Goal: Task Accomplishment & Management: Complete application form

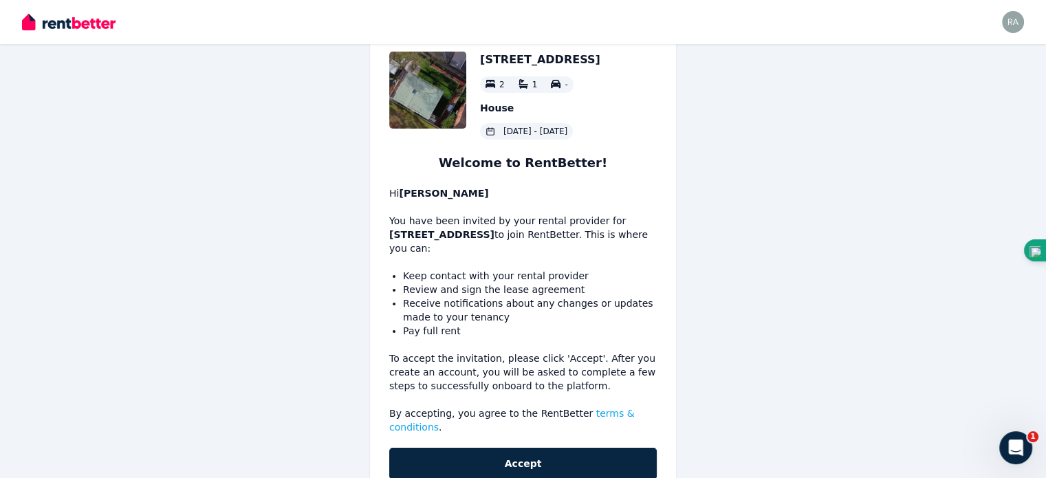
scroll to position [65, 0]
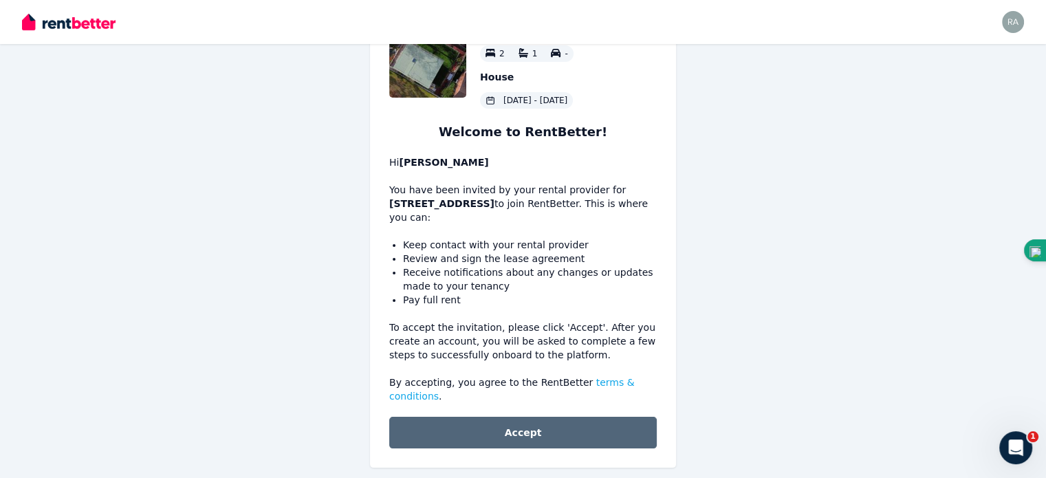
click at [537, 417] on button "Accept" at bounding box center [523, 433] width 268 height 32
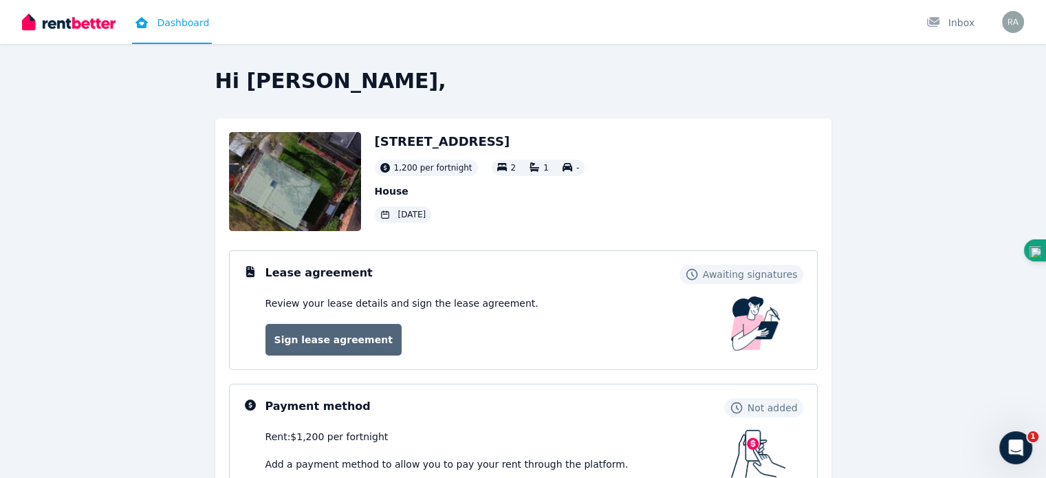
click at [366, 342] on link "Sign lease agreement" at bounding box center [333, 340] width 136 height 32
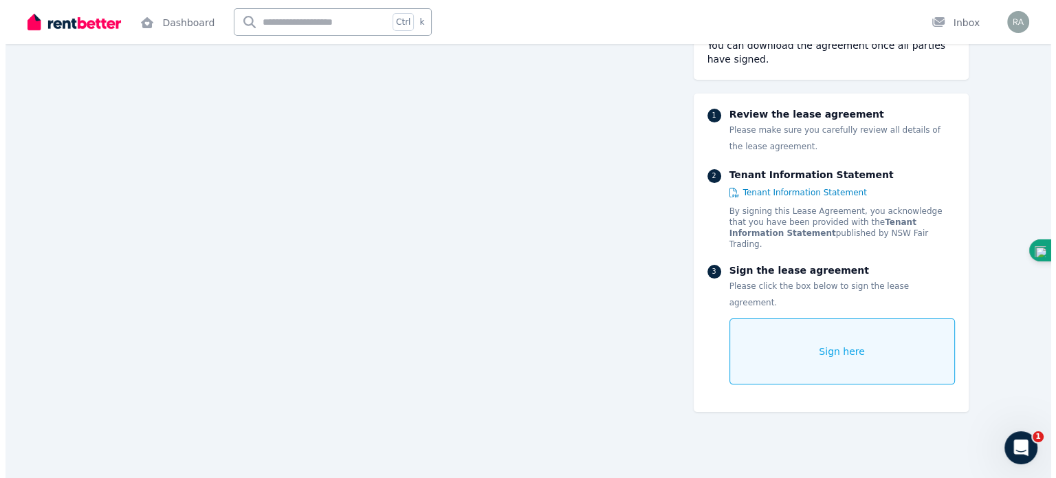
scroll to position [168, 0]
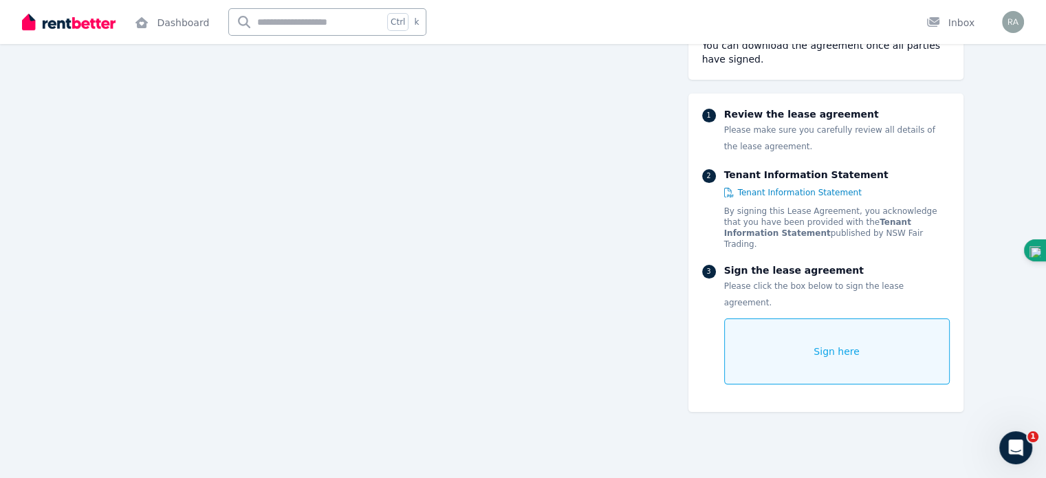
click at [806, 318] on div "Sign here" at bounding box center [837, 351] width 226 height 66
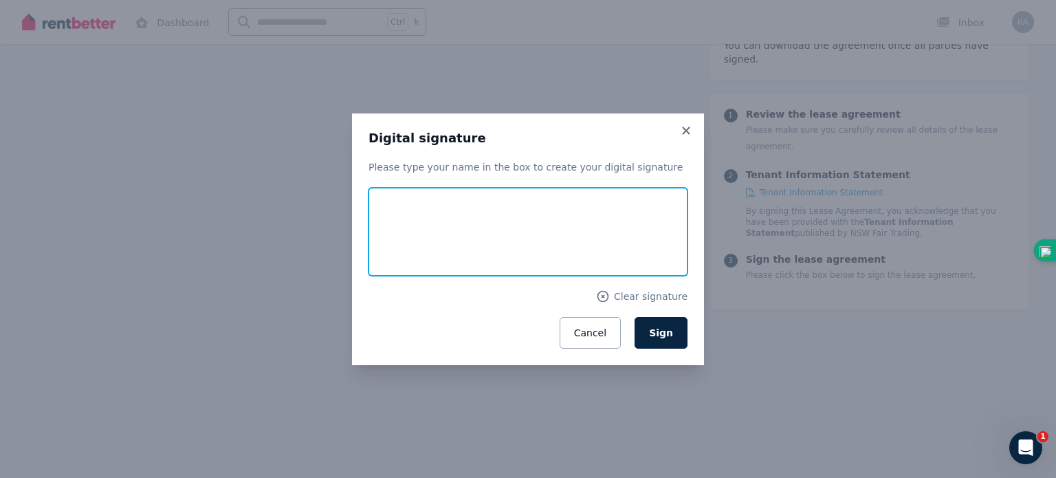
drag, startPoint x: 521, startPoint y: 205, endPoint x: 542, endPoint y: 188, distance: 27.0
click at [543, 188] on input "text" at bounding box center [528, 232] width 319 height 88
click at [514, 231] on input "text" at bounding box center [528, 232] width 319 height 88
drag, startPoint x: 463, startPoint y: 217, endPoint x: 570, endPoint y: 247, distance: 111.5
click at [572, 249] on input "text" at bounding box center [528, 232] width 319 height 88
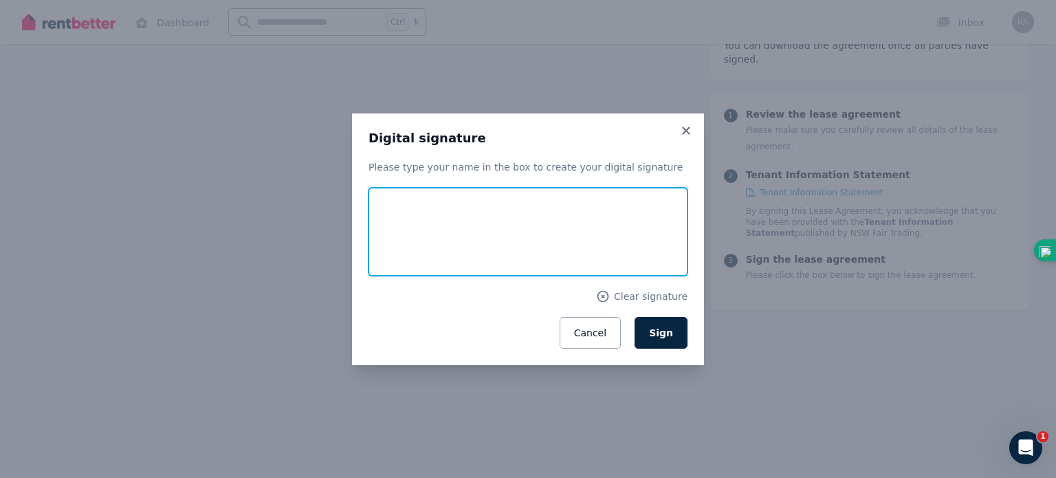
type input "**********"
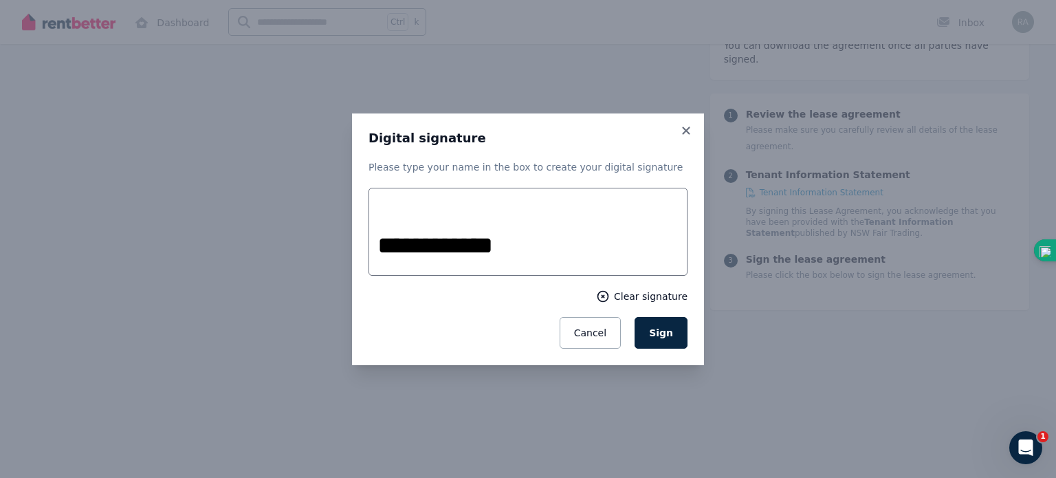
click at [610, 300] on icon at bounding box center [603, 297] width 14 height 14
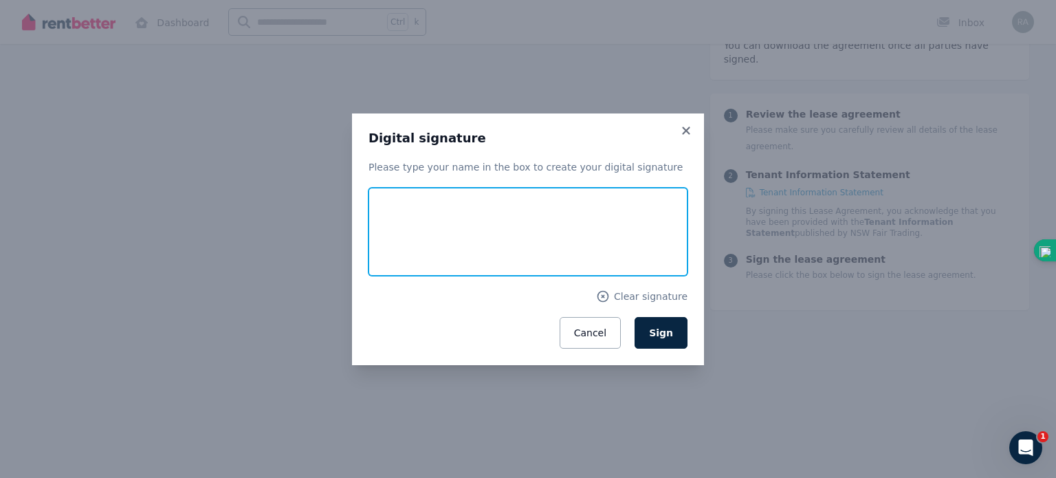
click at [536, 213] on input "text" at bounding box center [528, 232] width 319 height 88
type input "**********"
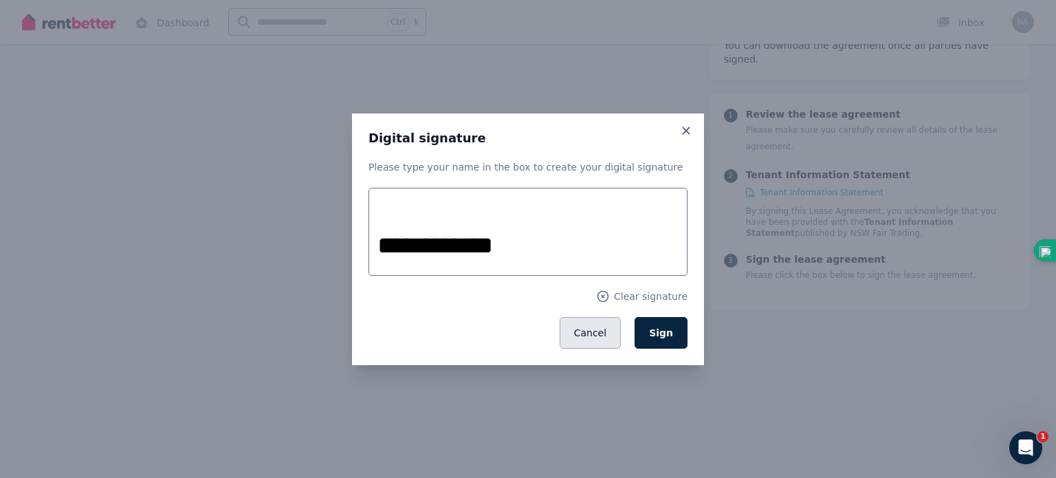
click at [602, 338] on button "Cancel" at bounding box center [590, 333] width 61 height 32
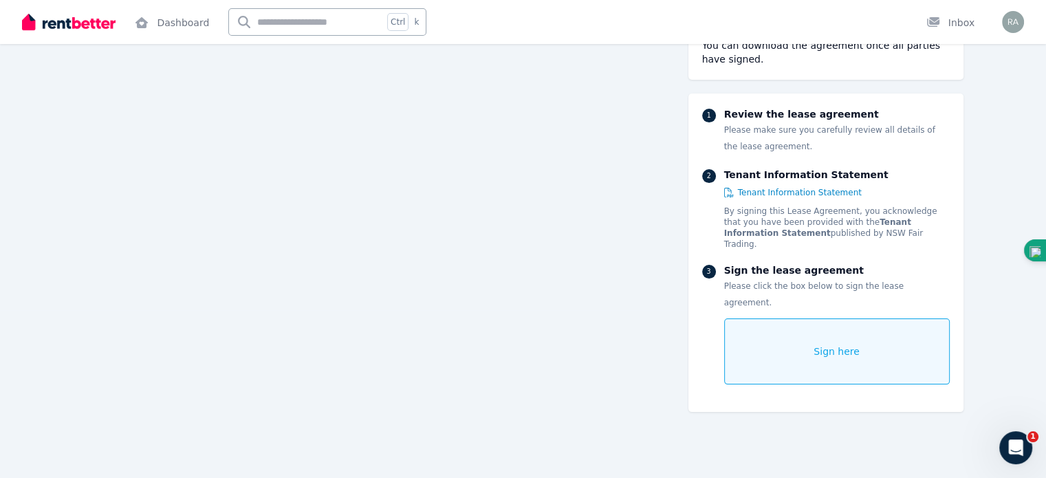
click at [877, 318] on div "Sign here" at bounding box center [837, 351] width 226 height 66
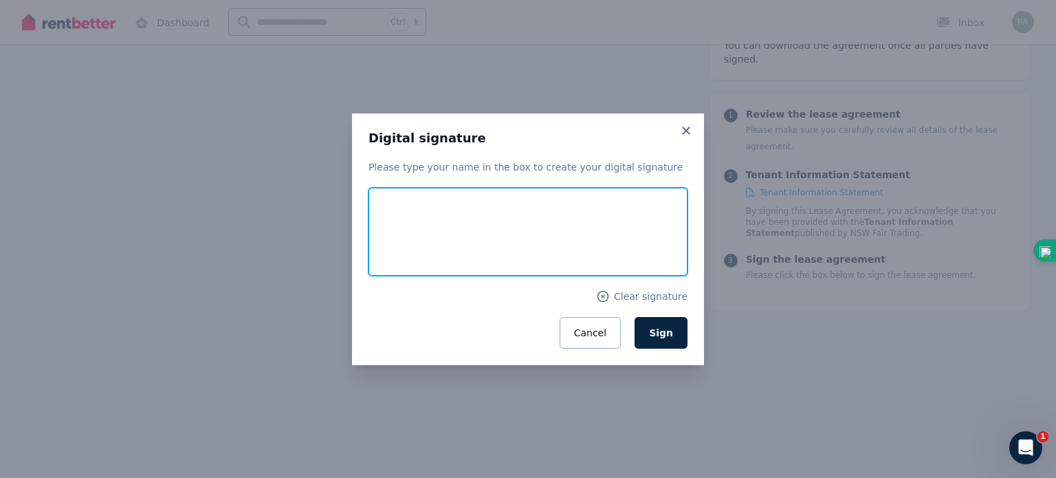
click at [559, 225] on input "text" at bounding box center [528, 232] width 319 height 88
type input "*"
type input "**********"
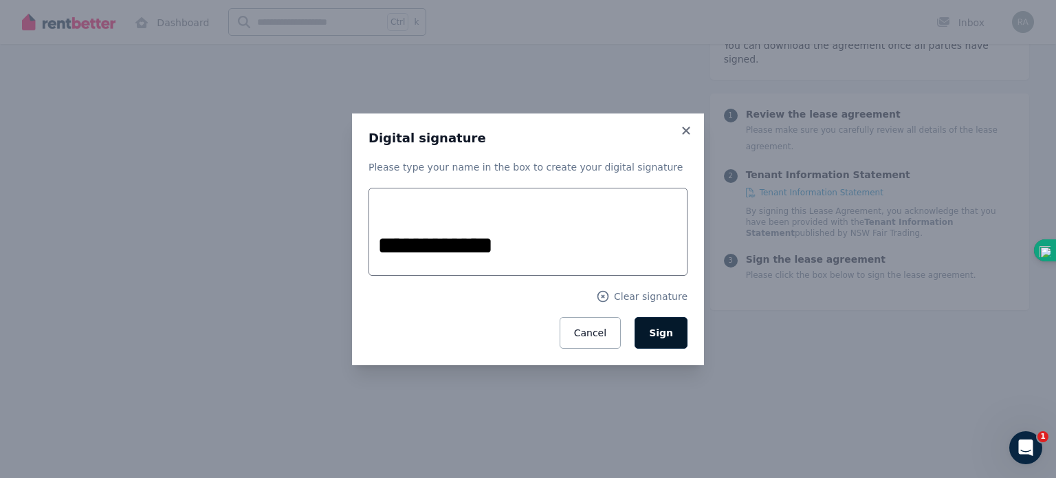
click at [648, 337] on button "Sign" at bounding box center [661, 333] width 53 height 32
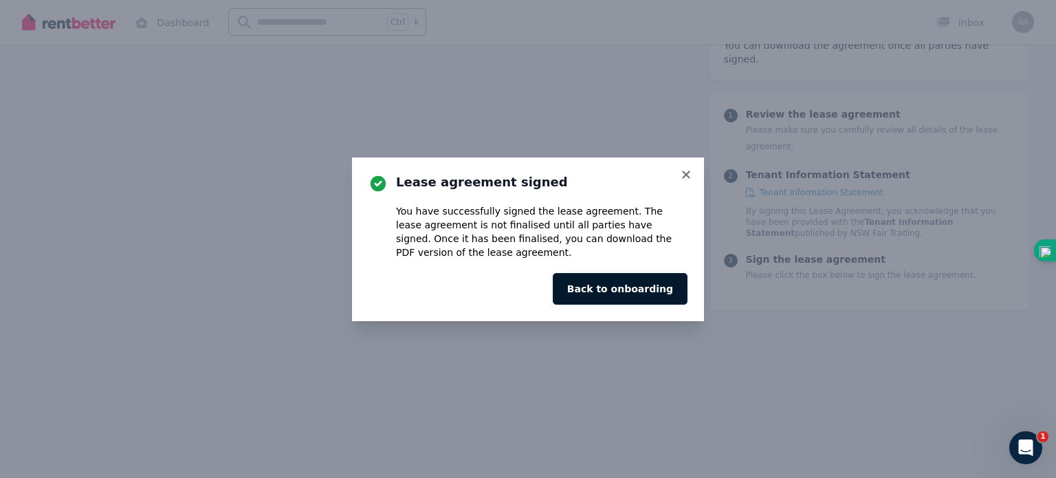
click at [629, 296] on button "Back to onboarding" at bounding box center [620, 289] width 135 height 32
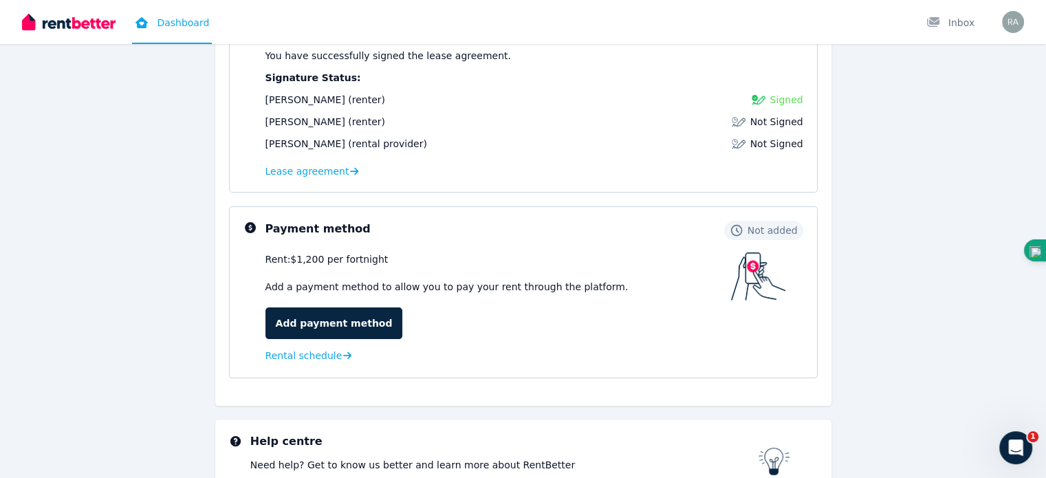
scroll to position [206, 0]
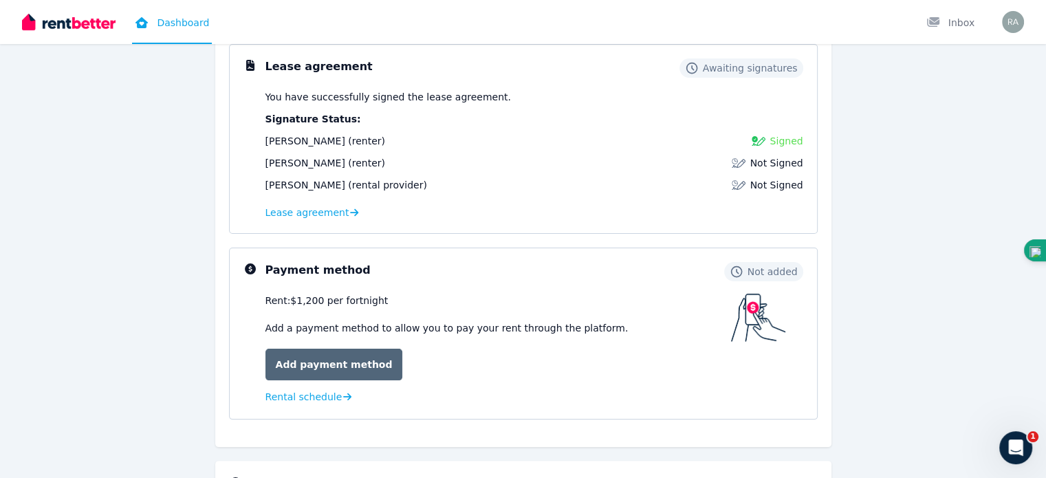
click at [355, 362] on link "Add payment method" at bounding box center [334, 365] width 138 height 32
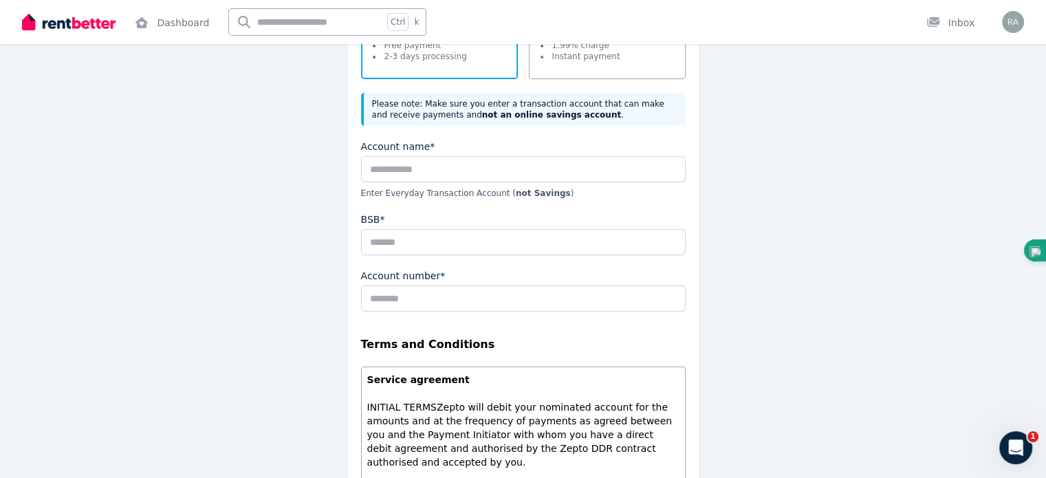
scroll to position [275, 0]
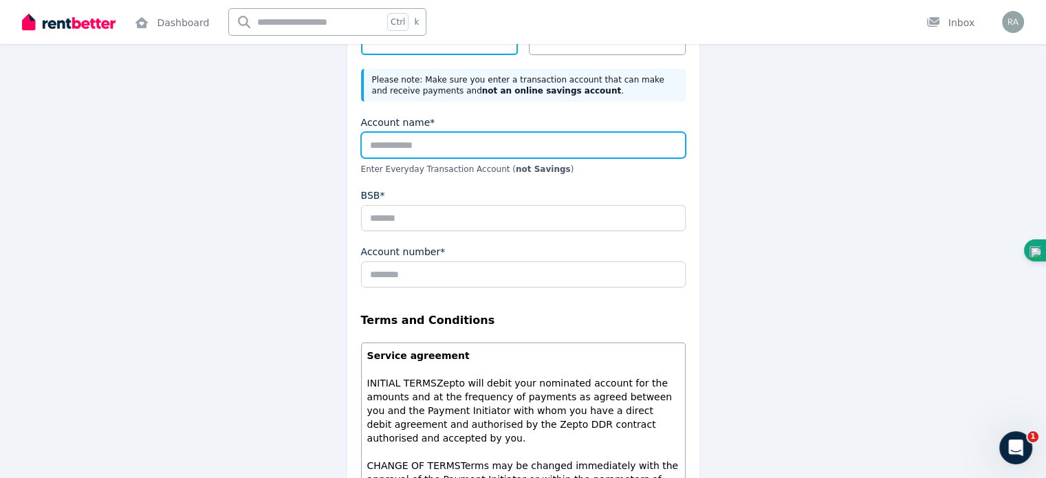
click at [433, 145] on input "Account name*" at bounding box center [523, 145] width 325 height 26
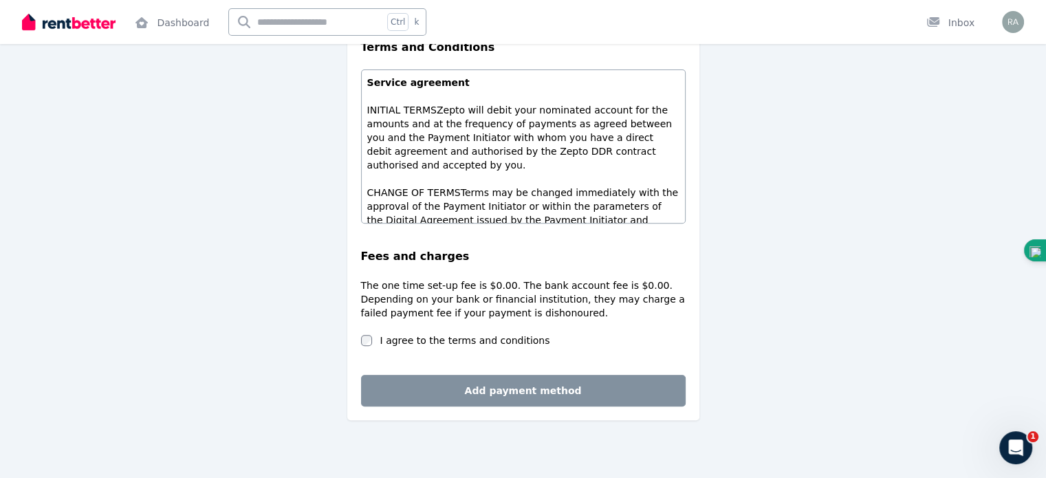
scroll to position [208, 0]
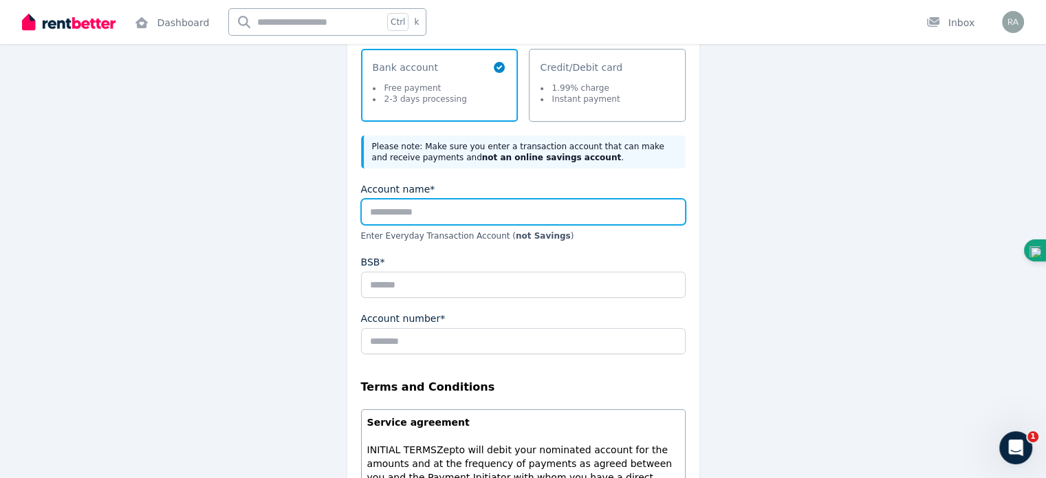
click at [425, 210] on input "Account name*" at bounding box center [523, 212] width 325 height 26
type input "**********"
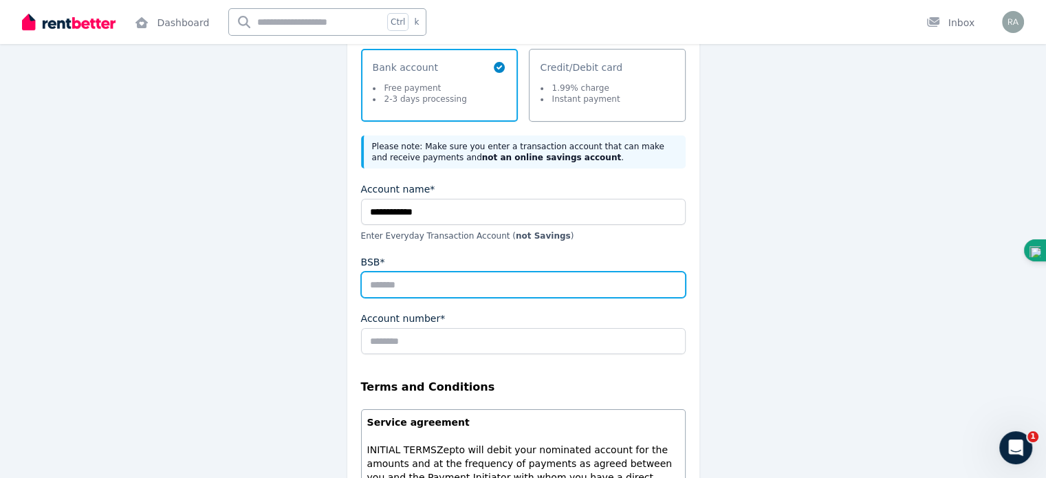
click at [418, 281] on input "BSB*" at bounding box center [523, 285] width 325 height 26
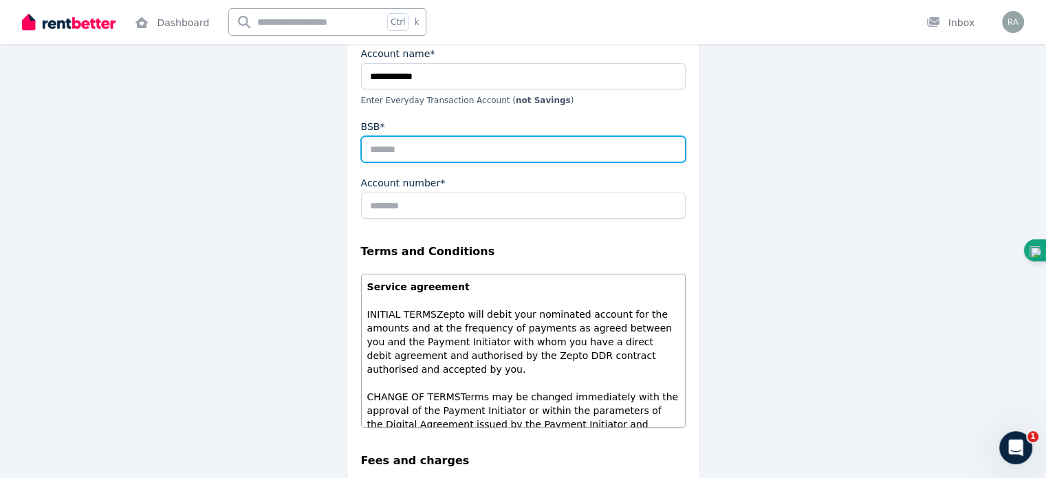
scroll to position [346, 0]
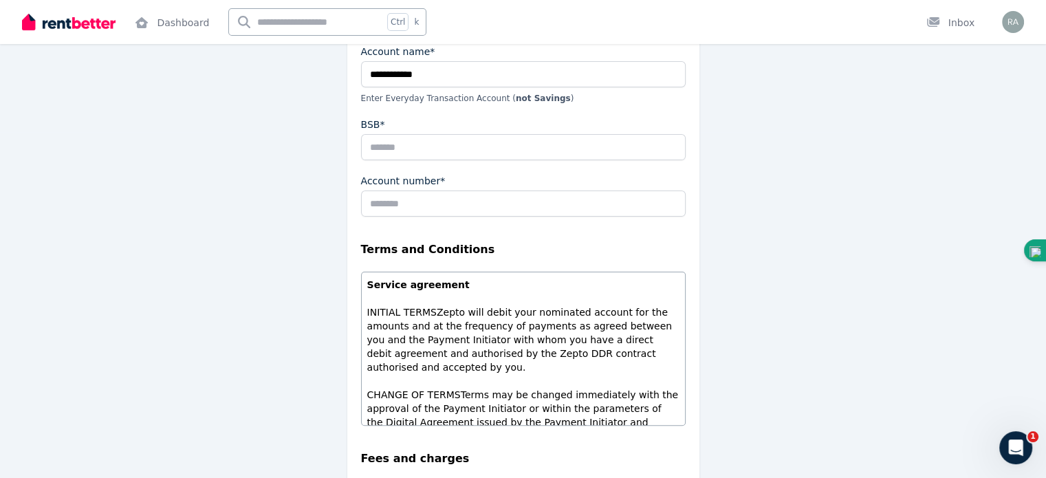
click at [948, 329] on div "**********" at bounding box center [523, 222] width 1046 height 927
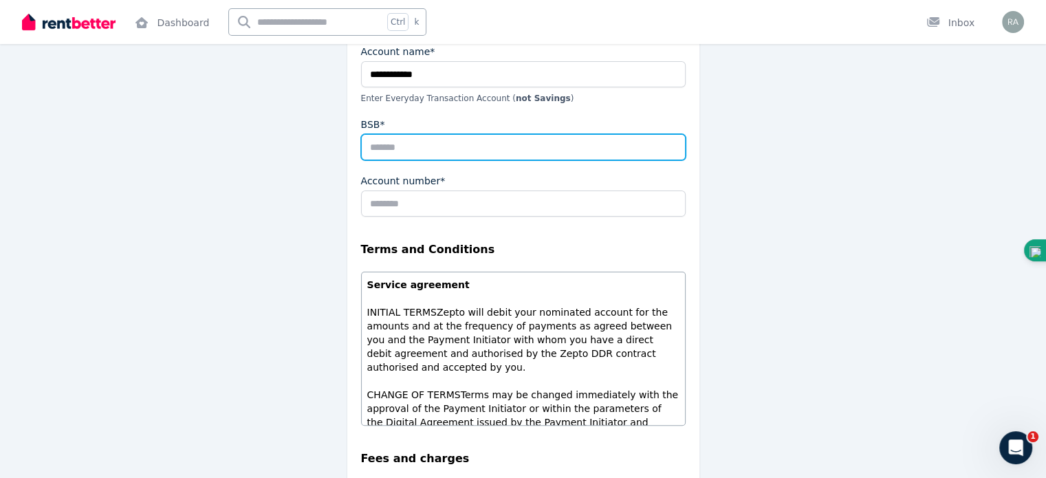
click at [505, 153] on input "BSB*" at bounding box center [523, 147] width 325 height 26
type input "******"
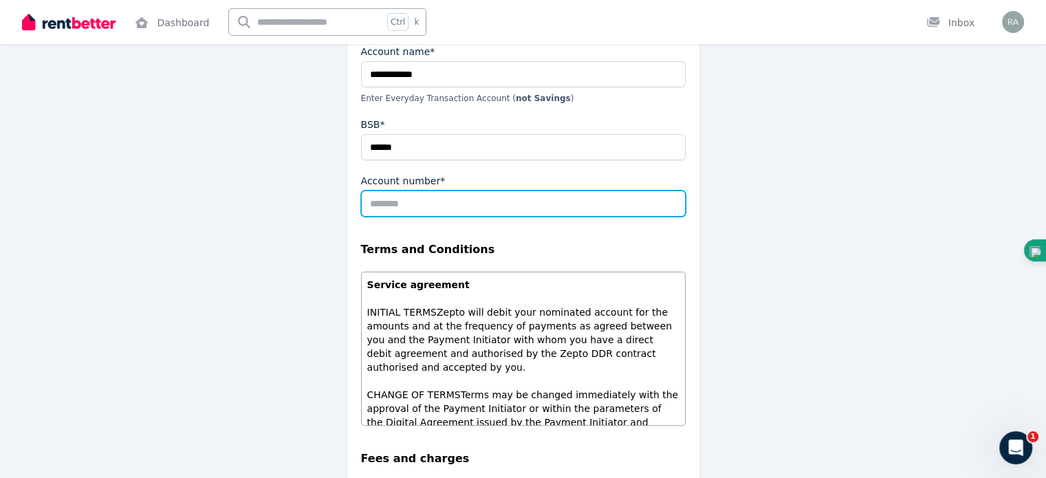
click at [403, 208] on input "Account number*" at bounding box center [523, 203] width 325 height 26
type input "********"
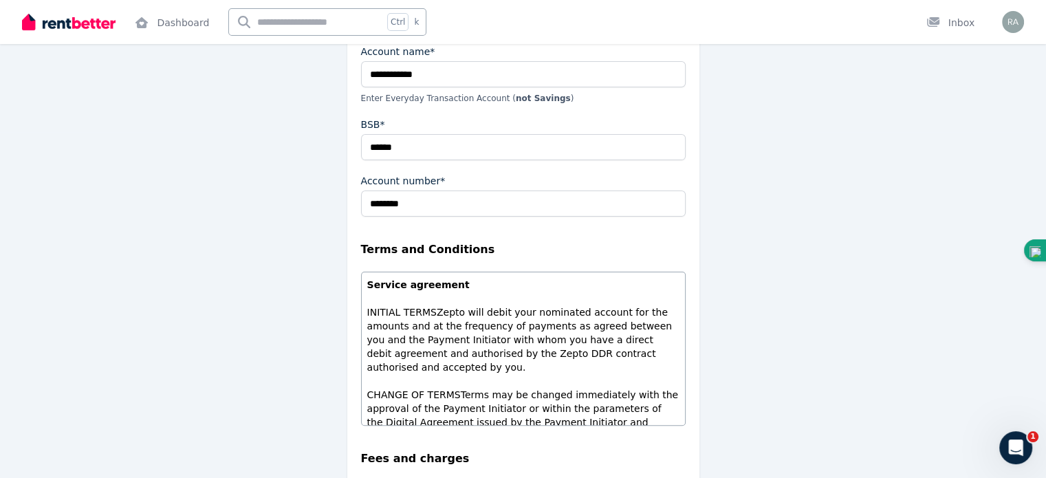
click at [308, 234] on div "**********" at bounding box center [523, 210] width 616 height 902
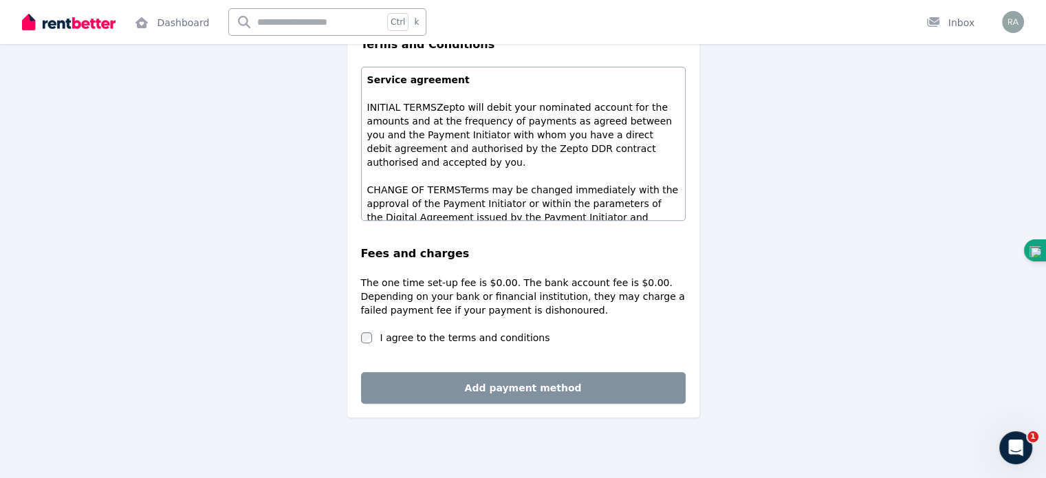
scroll to position [552, 0]
click at [386, 335] on label "I agree to the terms and conditions" at bounding box center [465, 336] width 170 height 14
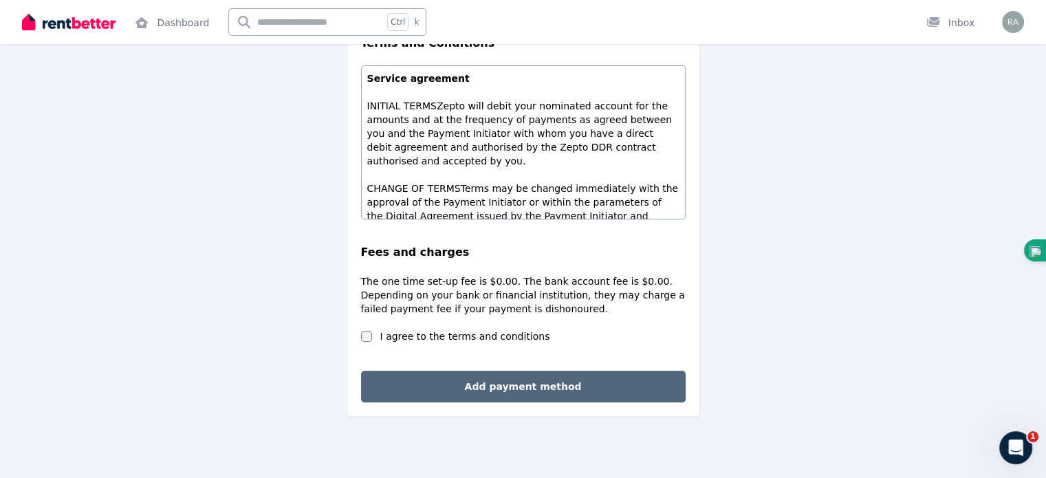
click at [448, 384] on button "Add payment method" at bounding box center [523, 387] width 325 height 32
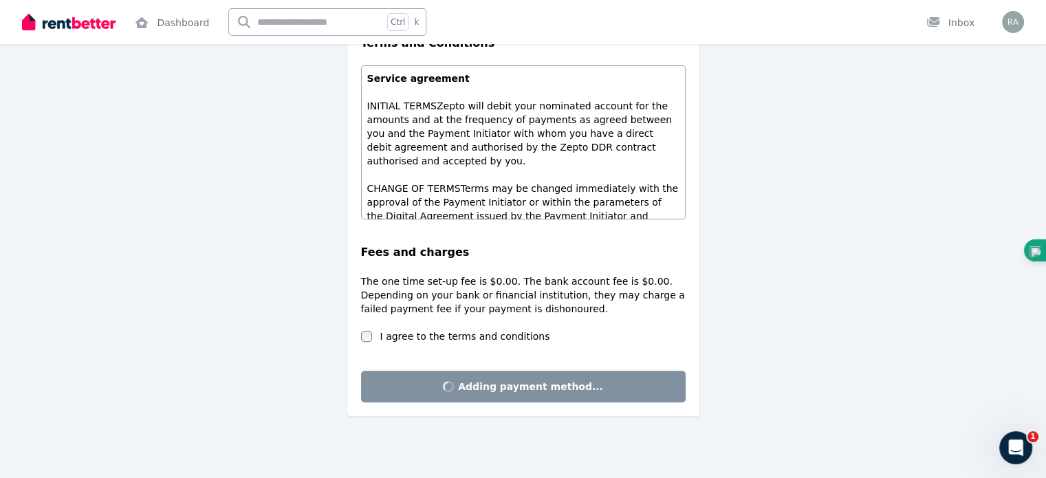
scroll to position [0, 0]
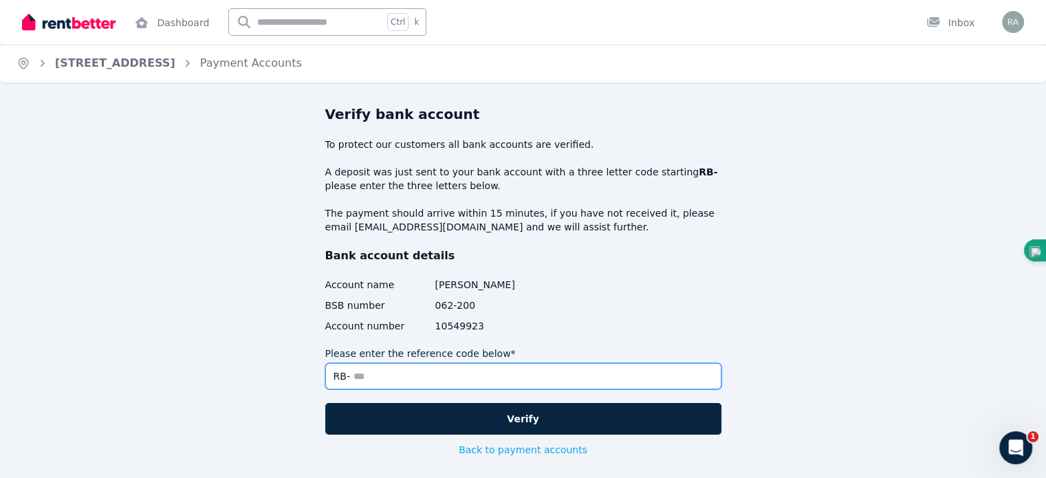
click at [426, 379] on input "Please enter the reference code below*" at bounding box center [523, 376] width 396 height 26
click at [515, 371] on input "Please enter the reference code below*" at bounding box center [523, 376] width 396 height 26
type input "*"
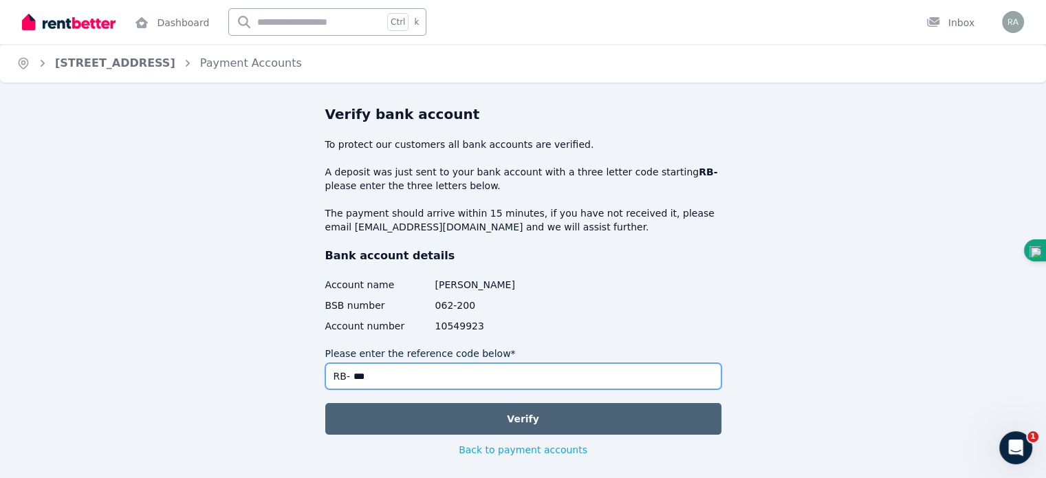
type input "***"
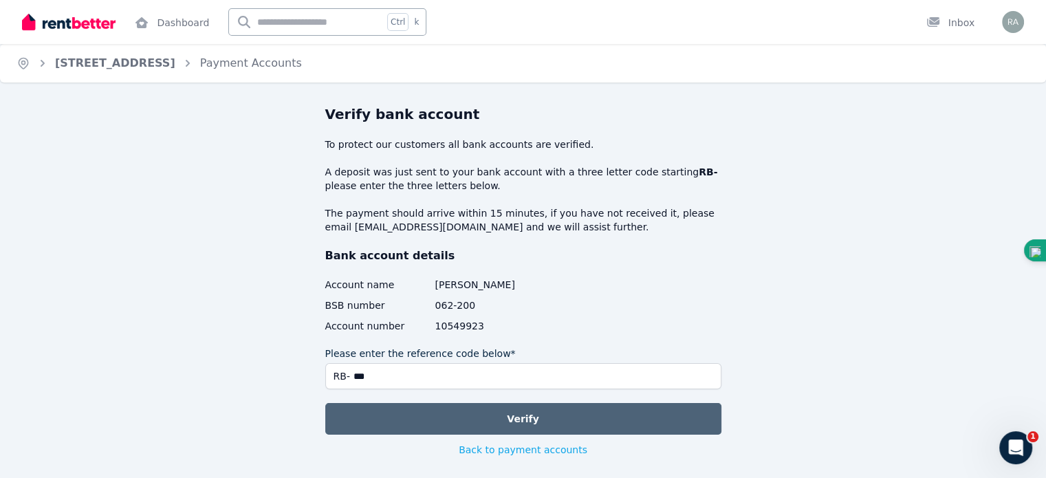
click at [498, 413] on button "Verify" at bounding box center [523, 419] width 396 height 32
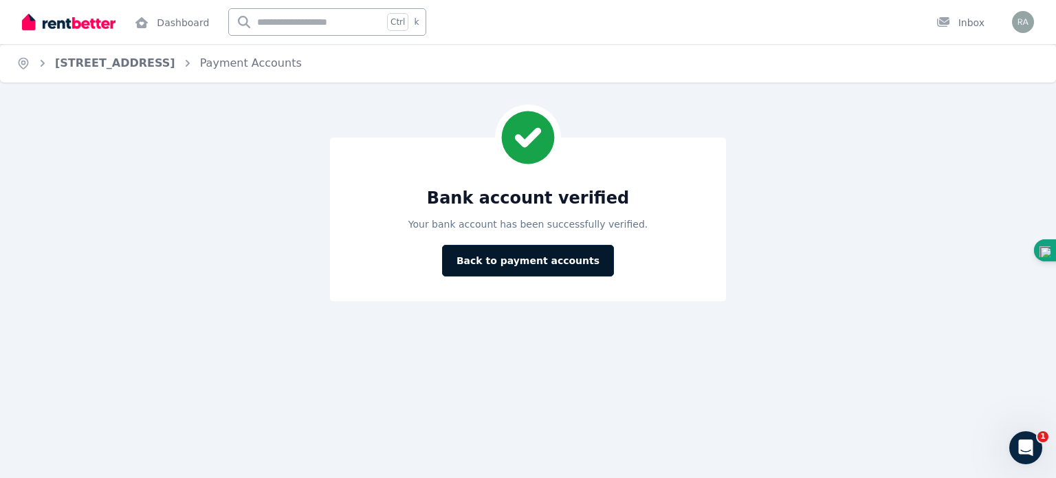
click at [507, 261] on button "Back to payment accounts" at bounding box center [528, 261] width 172 height 32
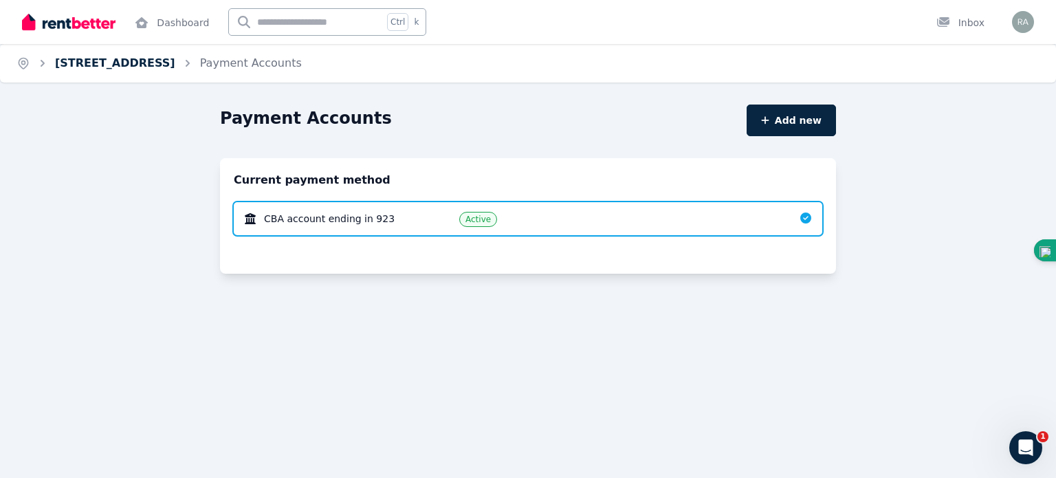
click at [127, 68] on link "[STREET_ADDRESS]" at bounding box center [115, 62] width 120 height 13
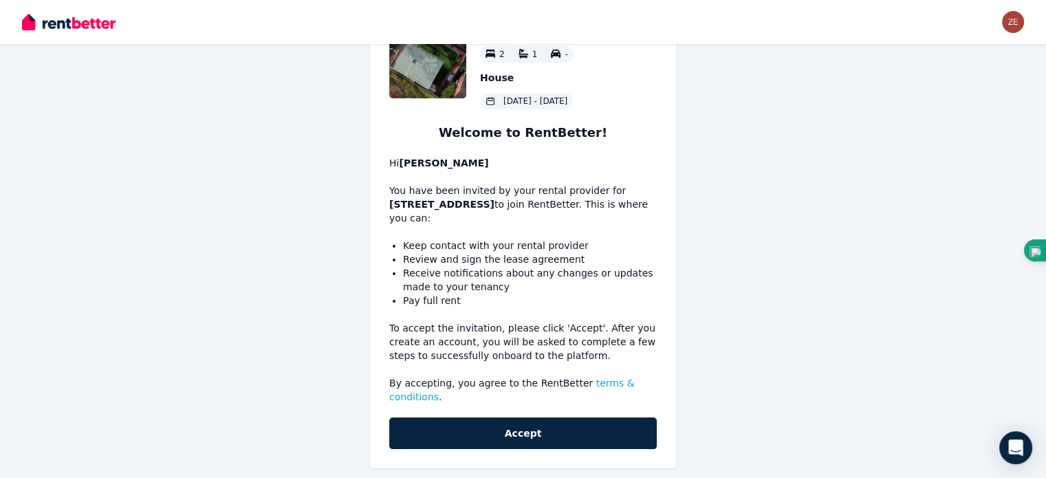
scroll to position [65, 0]
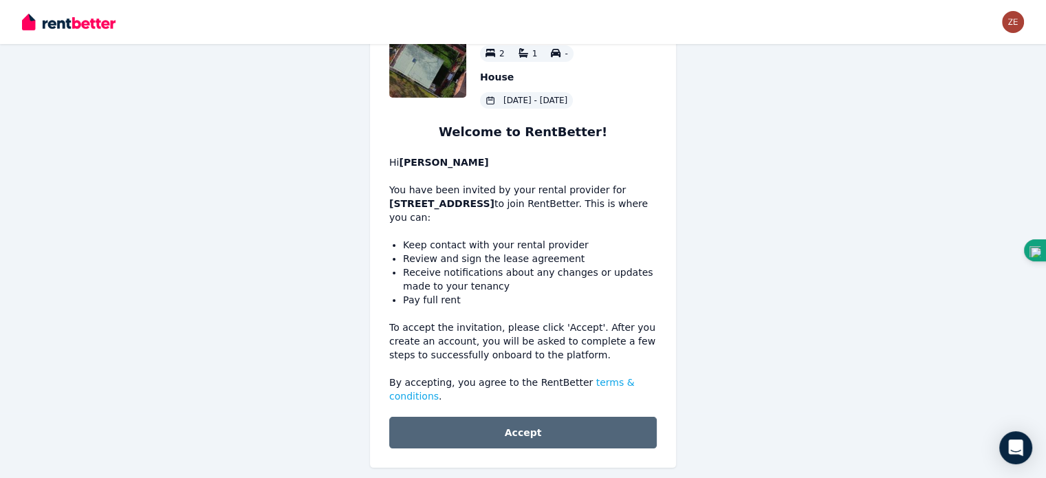
click at [531, 423] on button "Accept" at bounding box center [523, 433] width 268 height 32
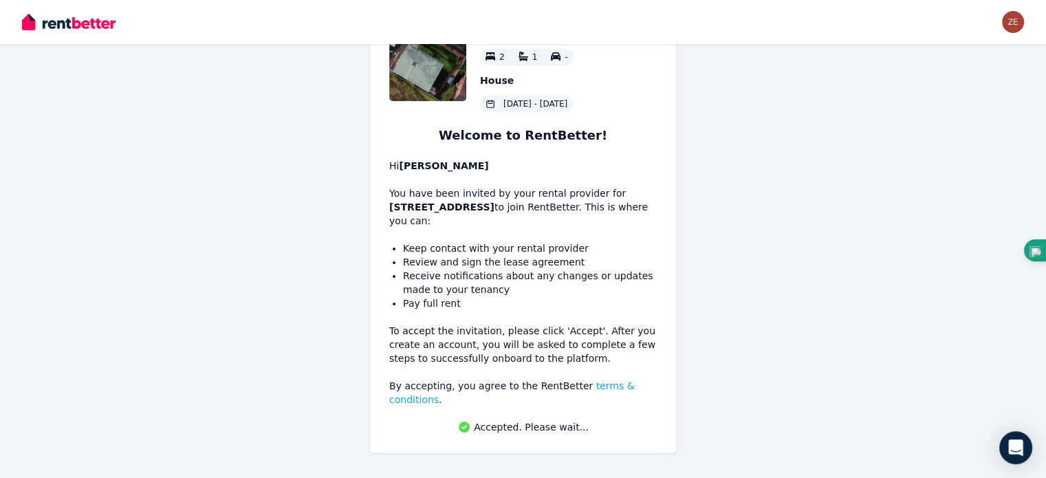
scroll to position [47, 0]
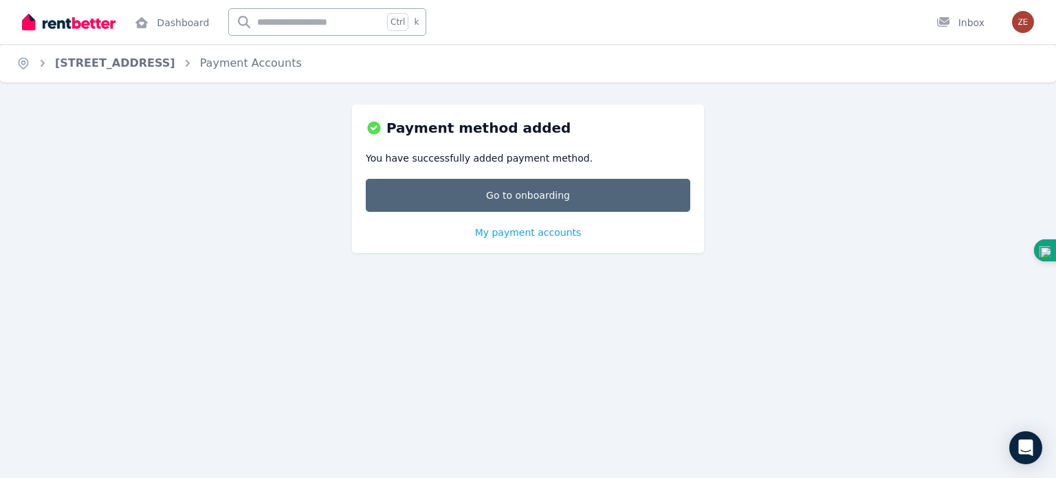
click at [527, 197] on link "Go to onboarding" at bounding box center [528, 195] width 325 height 33
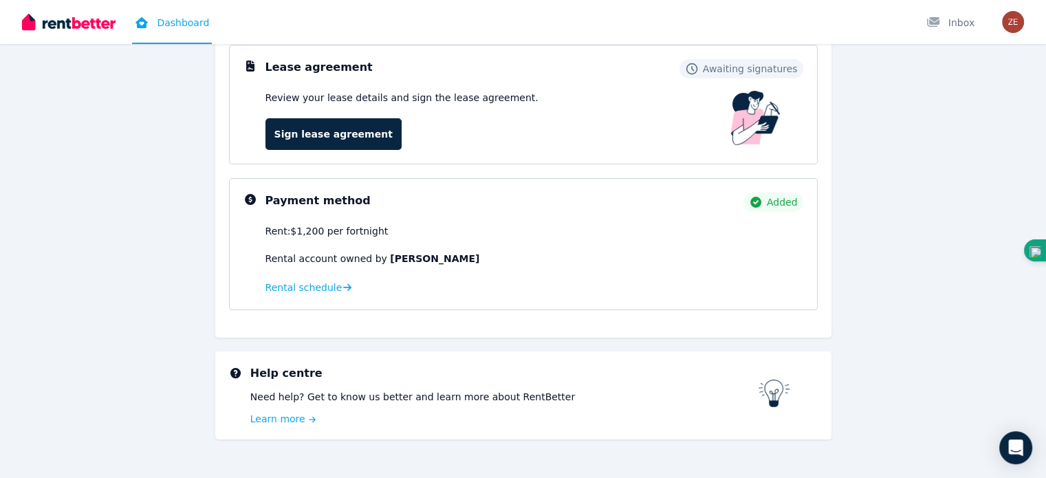
scroll to position [206, 0]
click at [344, 139] on link "Sign lease agreement" at bounding box center [333, 134] width 136 height 32
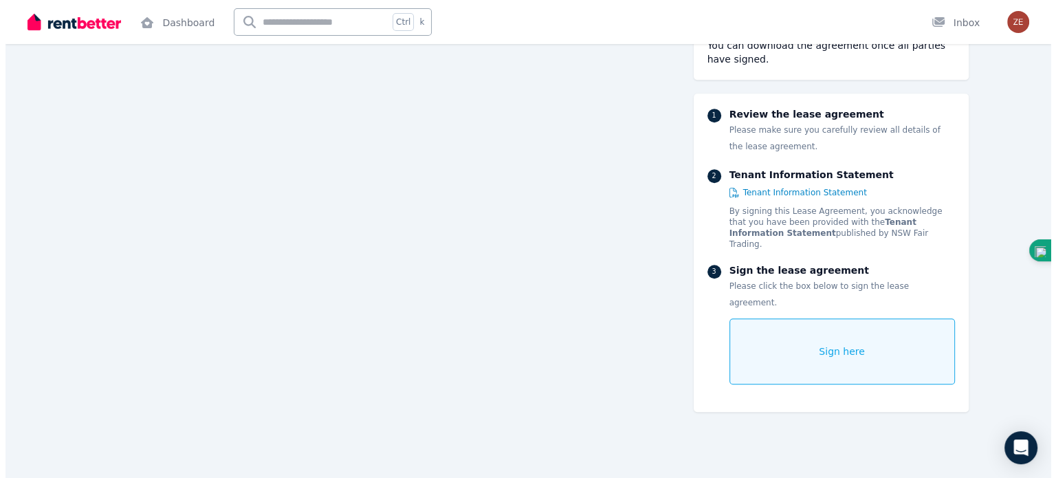
scroll to position [6013, 0]
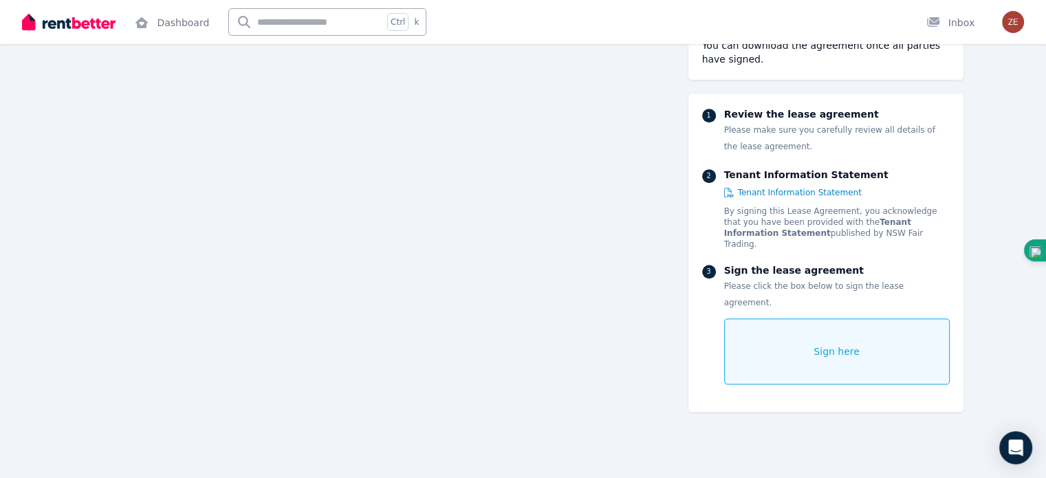
click at [840, 318] on div "Sign here" at bounding box center [837, 351] width 226 height 66
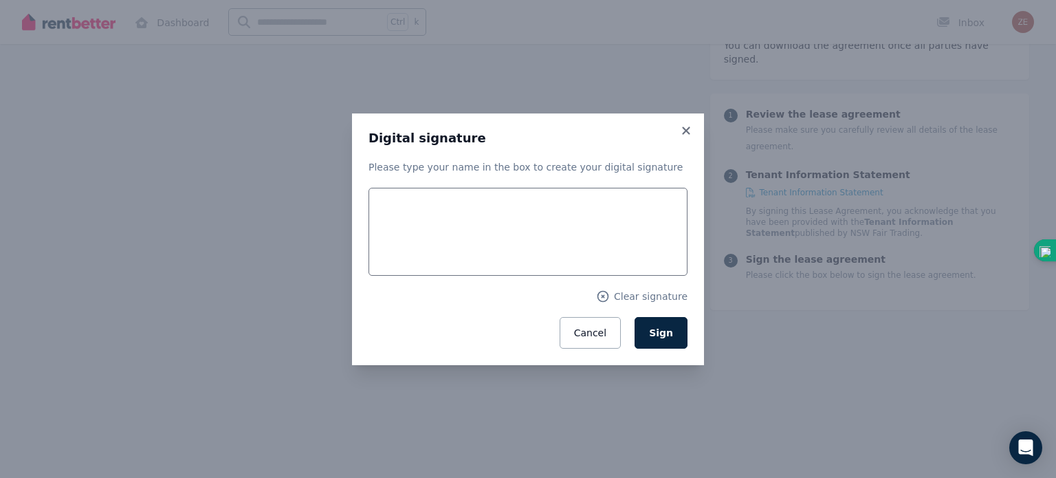
scroll to position [6018, 0]
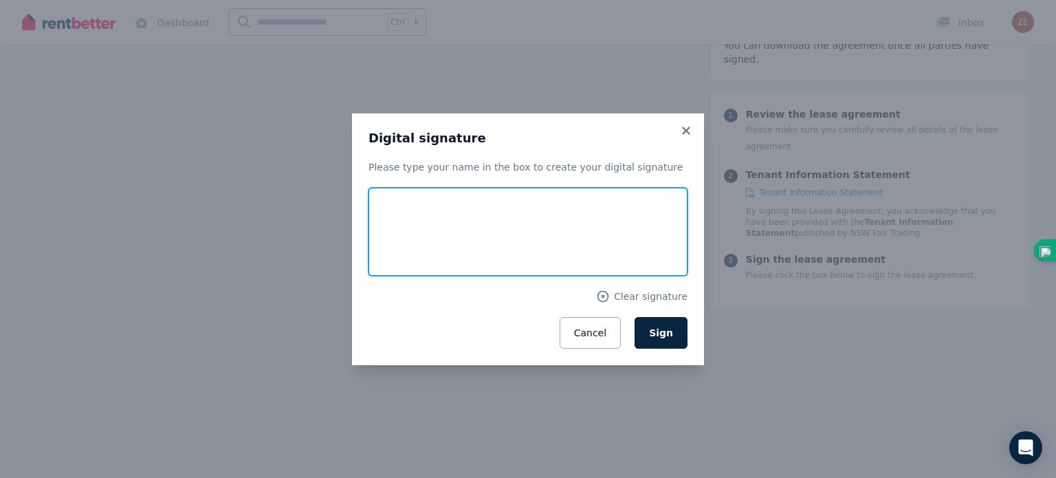
click at [496, 241] on input "text" at bounding box center [528, 232] width 319 height 88
type input "**"
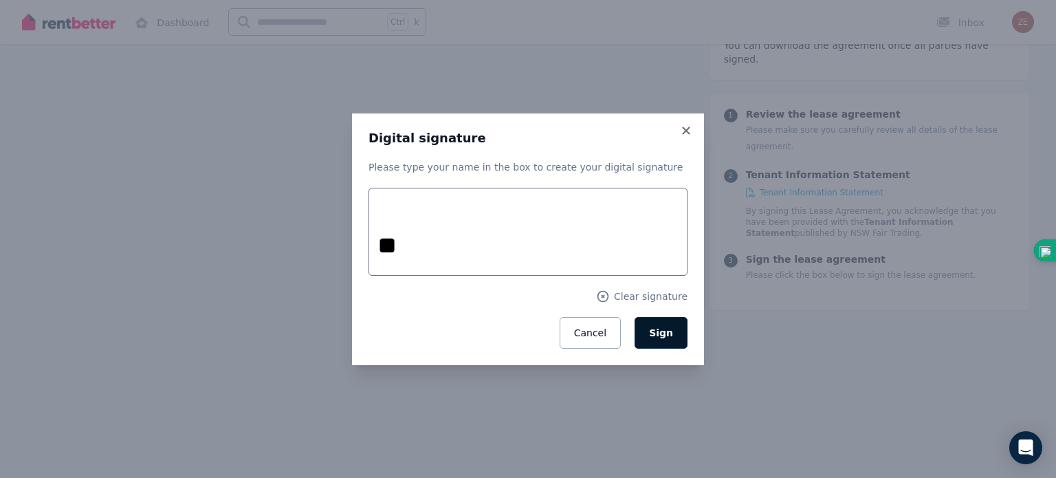
click at [656, 331] on span "Sign" at bounding box center [661, 332] width 24 height 11
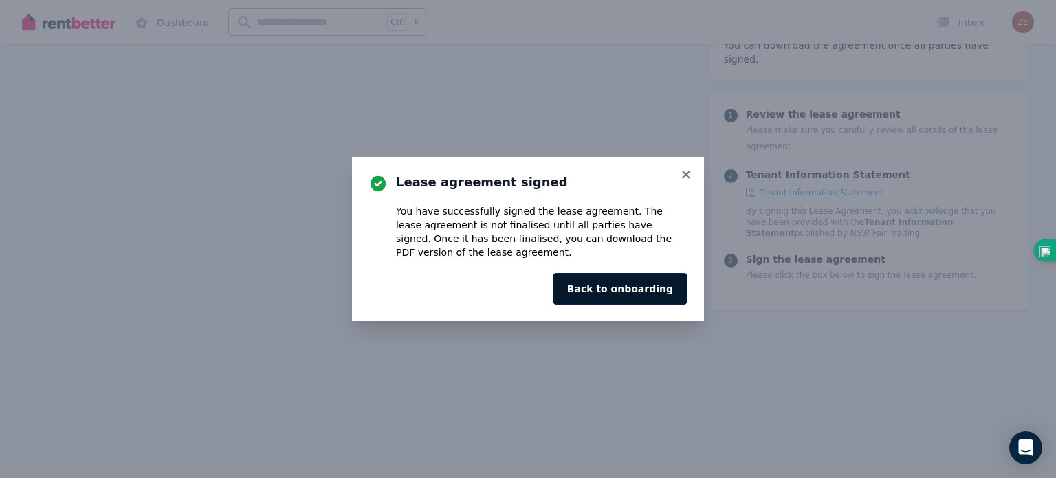
click at [625, 293] on button "Back to onboarding" at bounding box center [620, 289] width 135 height 32
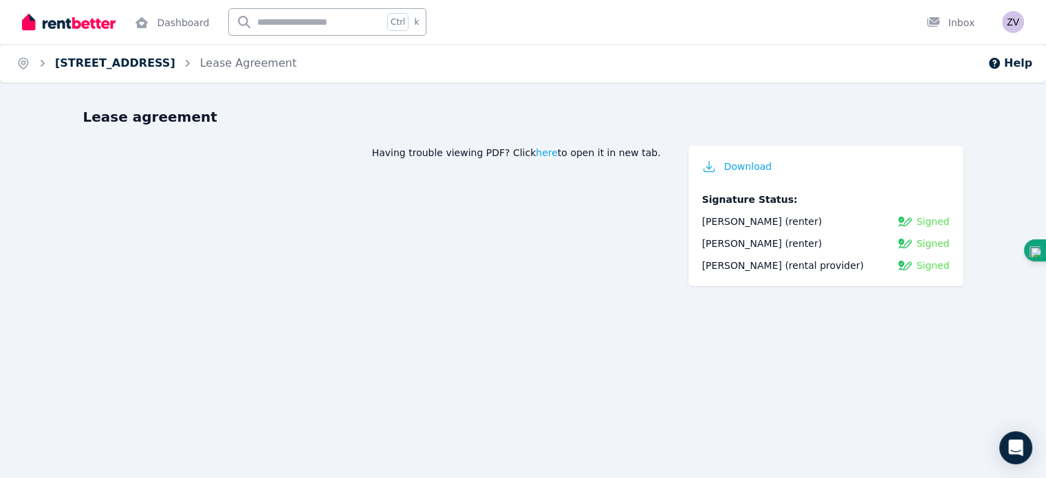
click at [117, 62] on link "[STREET_ADDRESS]" at bounding box center [115, 62] width 120 height 13
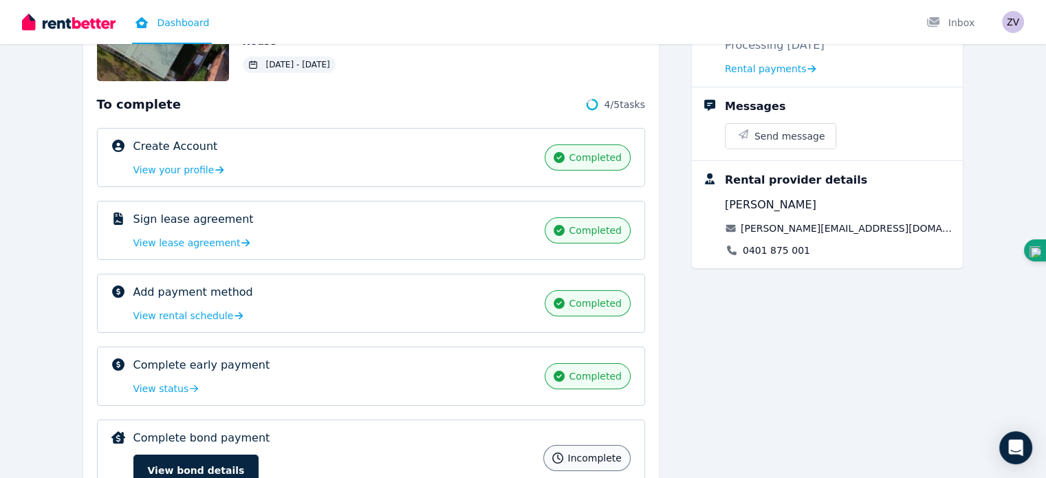
scroll to position [219, 0]
